Goal: Entertainment & Leisure: Consume media (video, audio)

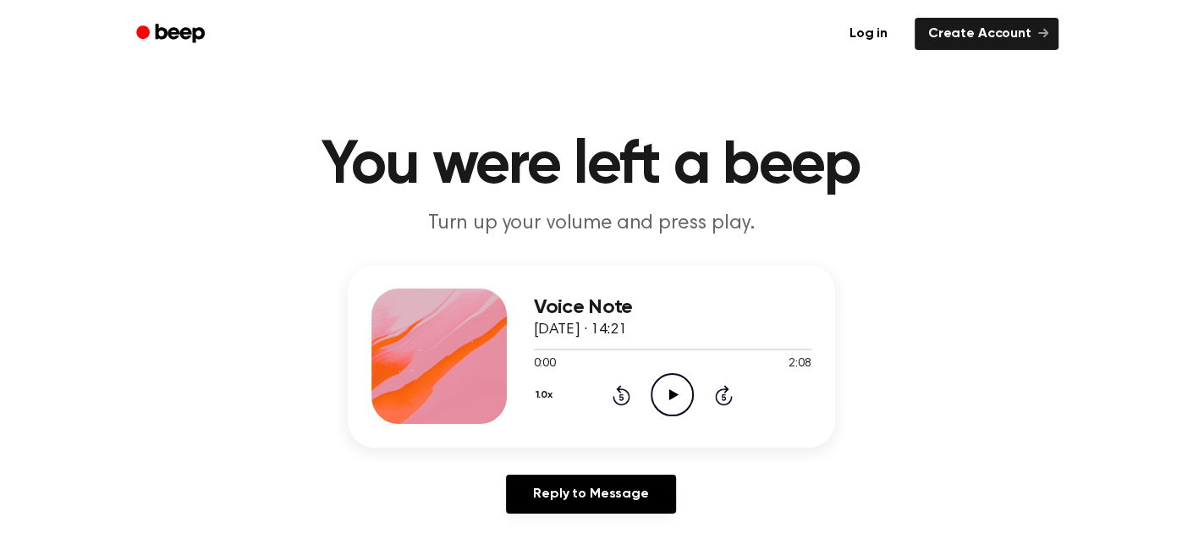
click at [679, 398] on icon "Play Audio" at bounding box center [671, 394] width 43 height 43
click at [622, 397] on icon "Rewind 5 seconds" at bounding box center [621, 395] width 19 height 22
click at [622, 389] on icon at bounding box center [621, 395] width 18 height 20
click at [616, 403] on icon at bounding box center [621, 395] width 18 height 20
click at [659, 415] on icon "Pause Audio" at bounding box center [671, 394] width 43 height 43
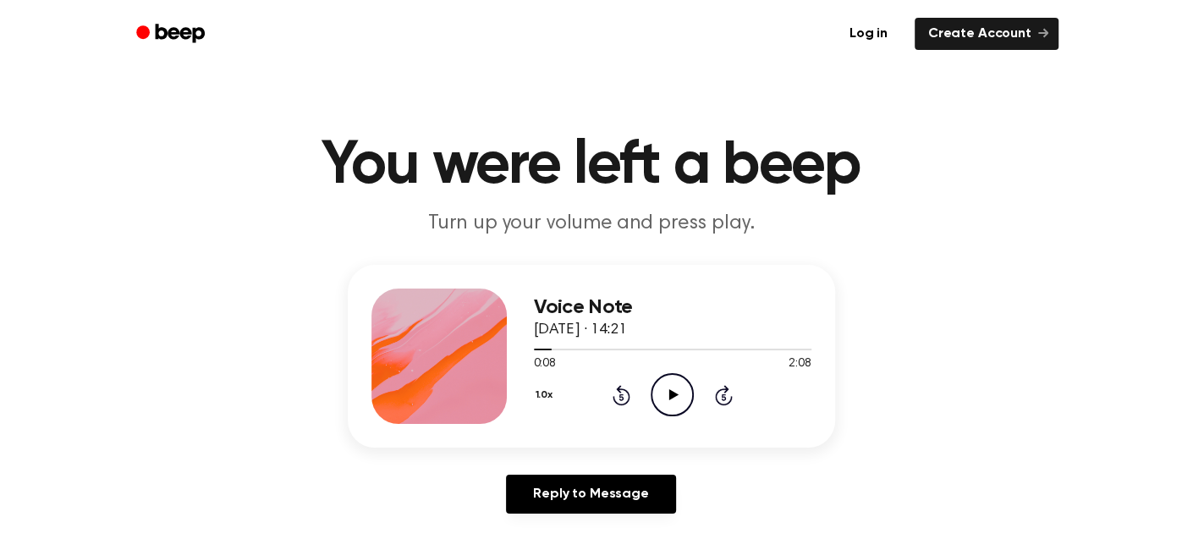
click at [668, 396] on icon "Play Audio" at bounding box center [671, 394] width 43 height 43
click at [665, 398] on icon "Play Audio" at bounding box center [671, 394] width 43 height 43
click at [671, 393] on icon "Pause Audio" at bounding box center [671, 394] width 43 height 43
click at [671, 401] on icon "Play Audio" at bounding box center [671, 394] width 43 height 43
click at [652, 405] on icon "Pause Audio" at bounding box center [671, 394] width 43 height 43
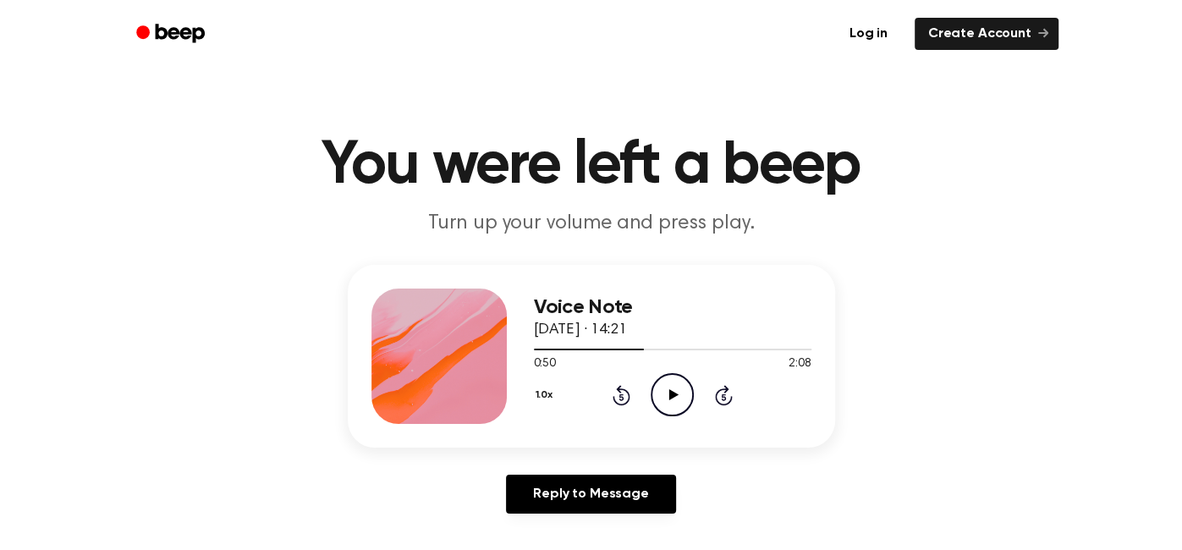
click at [677, 401] on icon "Play Audio" at bounding box center [671, 394] width 43 height 43
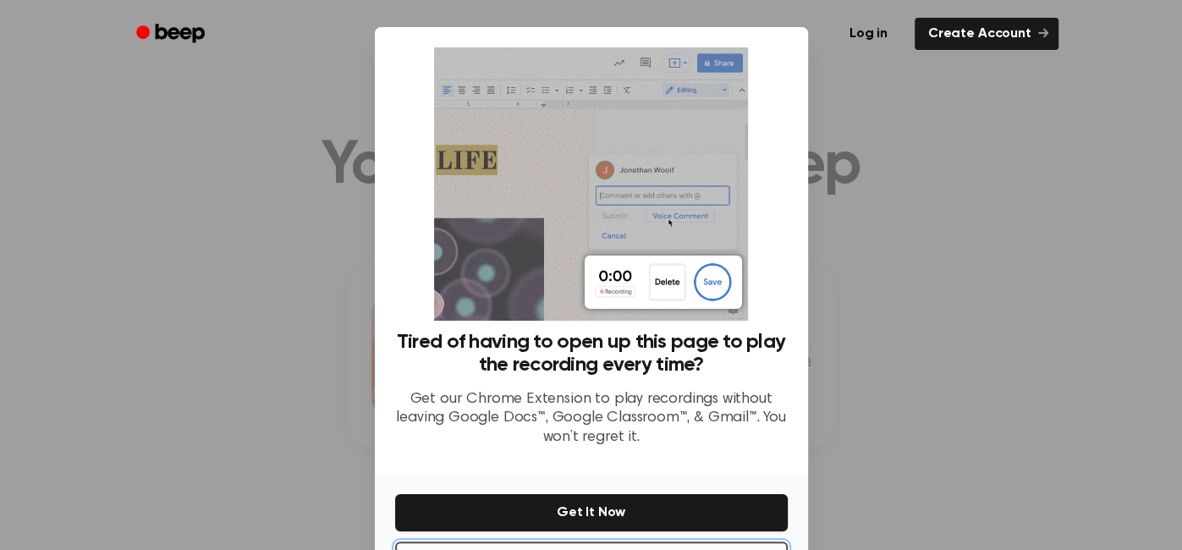
click at [588, 541] on button "No Thanks" at bounding box center [591, 559] width 392 height 37
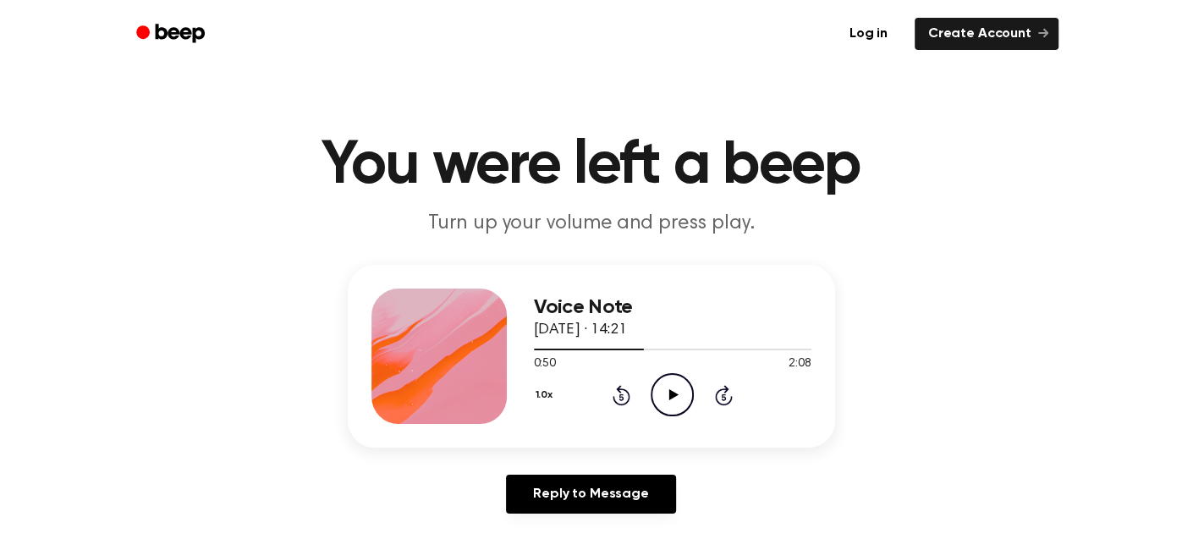
click at [679, 373] on icon "Play Audio" at bounding box center [671, 394] width 43 height 43
click at [668, 396] on icon at bounding box center [672, 394] width 8 height 11
click at [676, 390] on icon "Play Audio" at bounding box center [671, 394] width 43 height 43
click at [653, 403] on circle at bounding box center [671, 394] width 41 height 41
click at [670, 392] on icon at bounding box center [673, 394] width 9 height 11
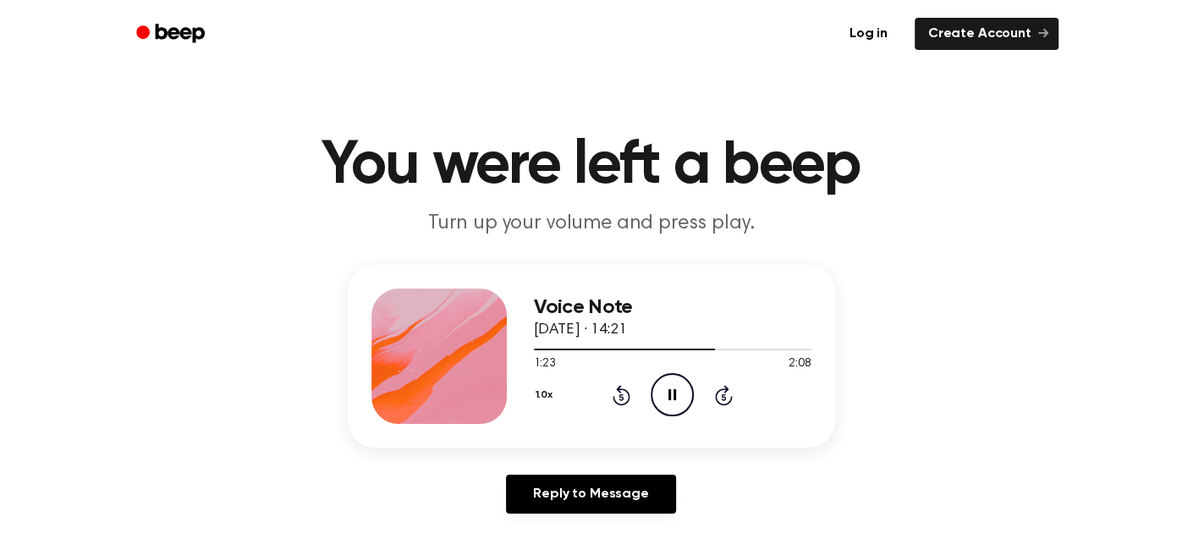
click at [678, 399] on icon "Pause Audio" at bounding box center [671, 394] width 43 height 43
click at [541, 352] on div at bounding box center [672, 349] width 277 height 14
click at [677, 387] on icon "Play Audio" at bounding box center [671, 394] width 43 height 43
click at [612, 384] on icon "Rewind 5 seconds" at bounding box center [621, 395] width 19 height 22
click at [618, 393] on icon "Rewind 5 seconds" at bounding box center [621, 395] width 19 height 22
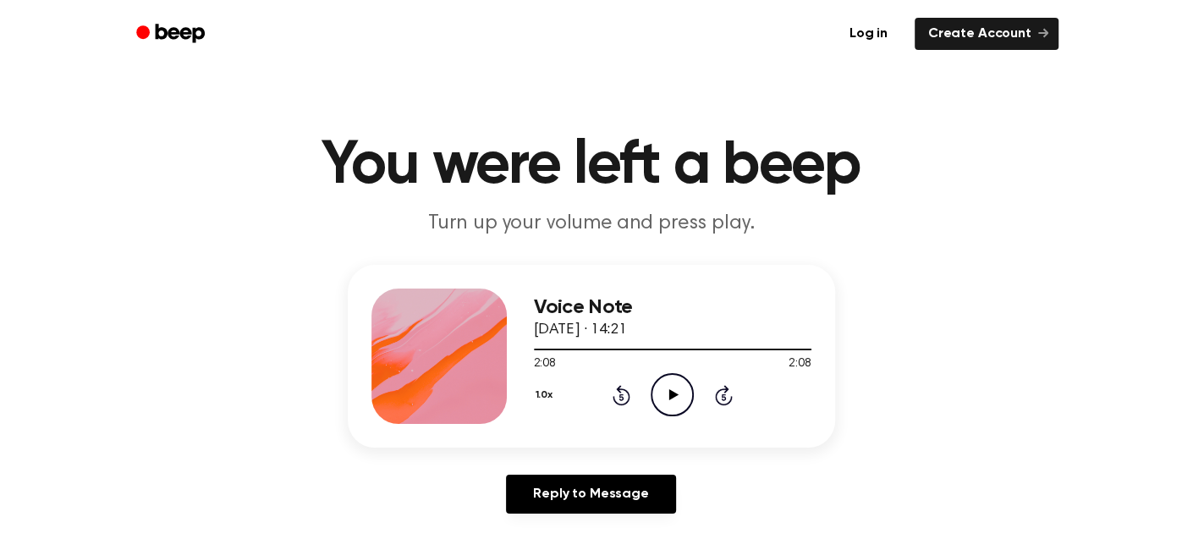
click at [694, 400] on div "1.0x Rewind 5 seconds Play Audio Skip 5 seconds" at bounding box center [672, 394] width 277 height 43
click at [612, 394] on icon at bounding box center [621, 395] width 18 height 20
click at [621, 396] on icon at bounding box center [621, 396] width 4 height 7
click at [622, 387] on icon at bounding box center [621, 395] width 18 height 20
click at [673, 391] on icon "Play Audio" at bounding box center [671, 394] width 43 height 43
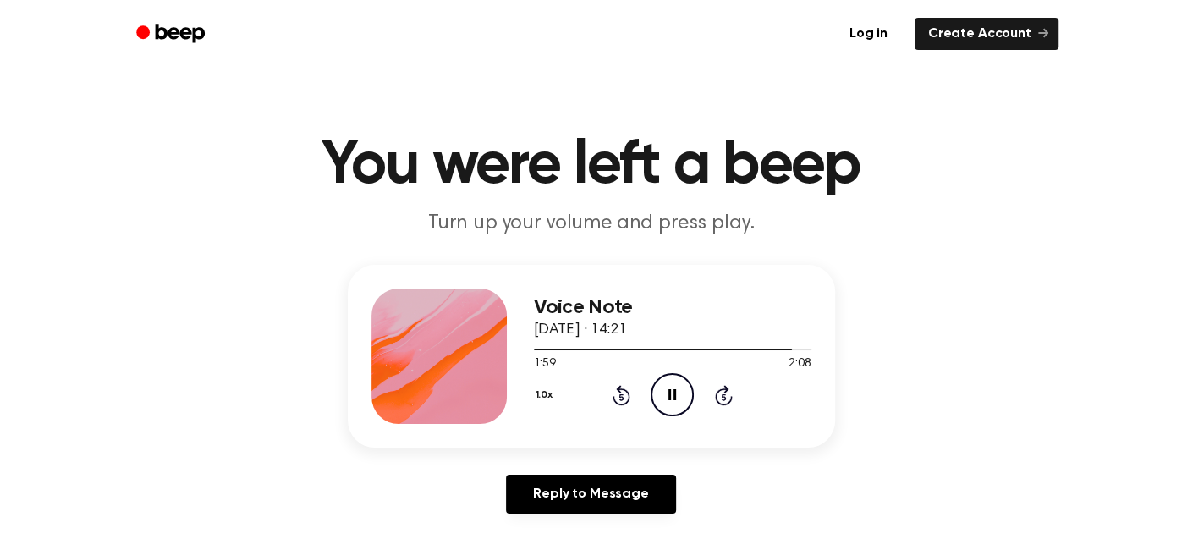
click at [649, 385] on div "1.0x Rewind 5 seconds Pause Audio Skip 5 seconds" at bounding box center [672, 394] width 277 height 43
click at [552, 383] on button "1.0x" at bounding box center [546, 395] width 25 height 29
click at [569, 541] on div "1.5x" at bounding box center [566, 552] width 65 height 31
click at [619, 387] on icon at bounding box center [621, 395] width 18 height 20
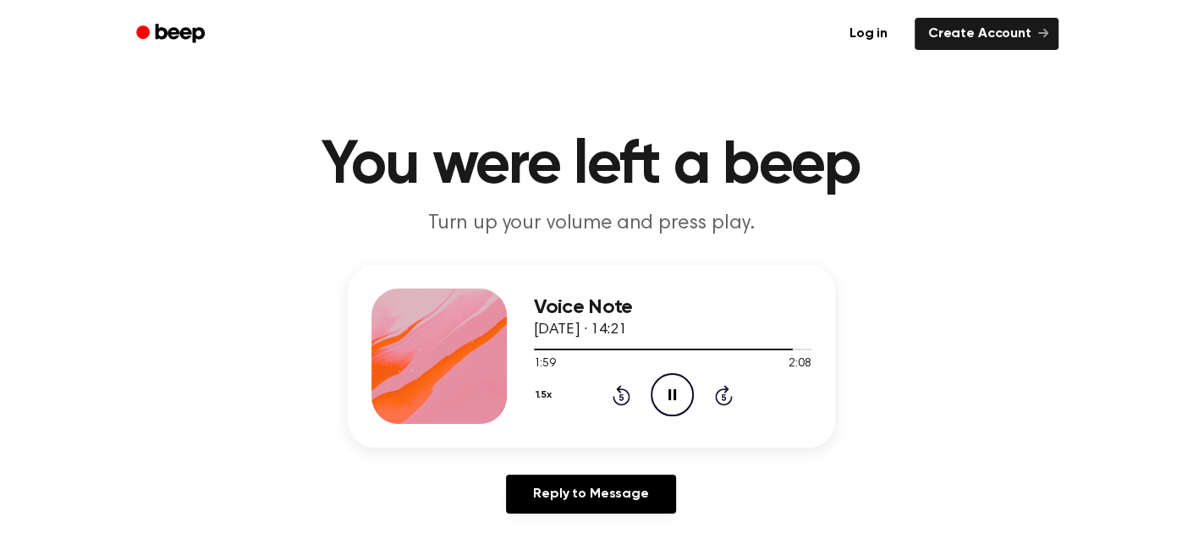
click at [535, 344] on div at bounding box center [672, 349] width 277 height 14
click at [683, 406] on icon "Pause Audio" at bounding box center [671, 394] width 43 height 43
